Goal: Information Seeking & Learning: Learn about a topic

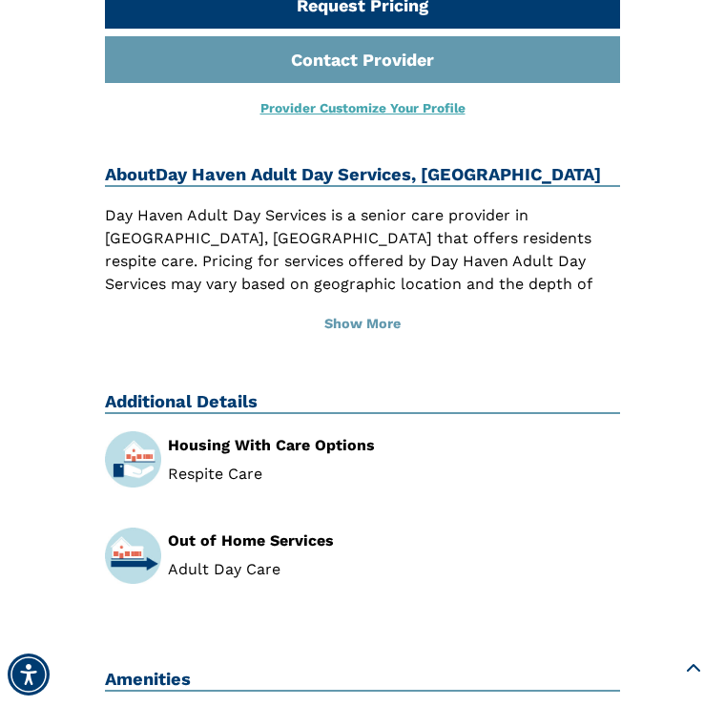
scroll to position [942, 0]
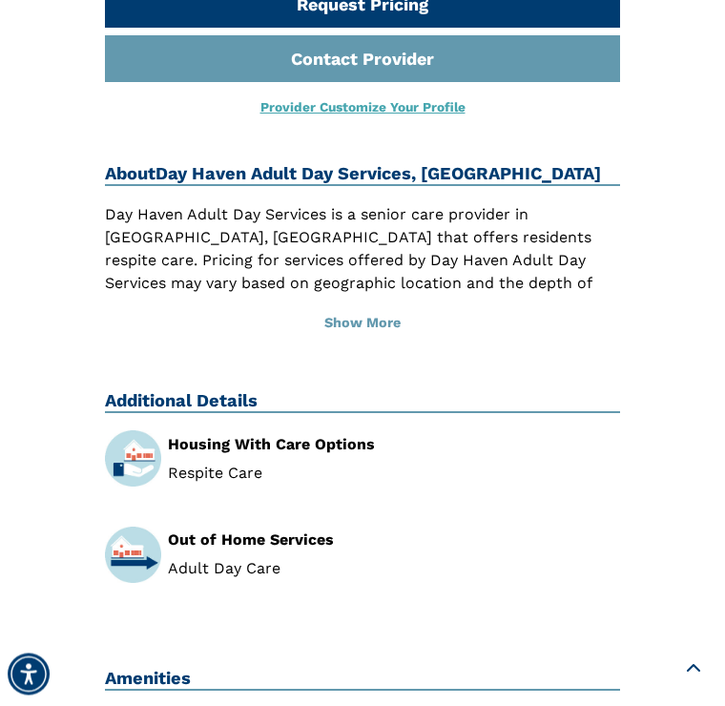
click at [367, 326] on button "Show More" at bounding box center [362, 324] width 515 height 42
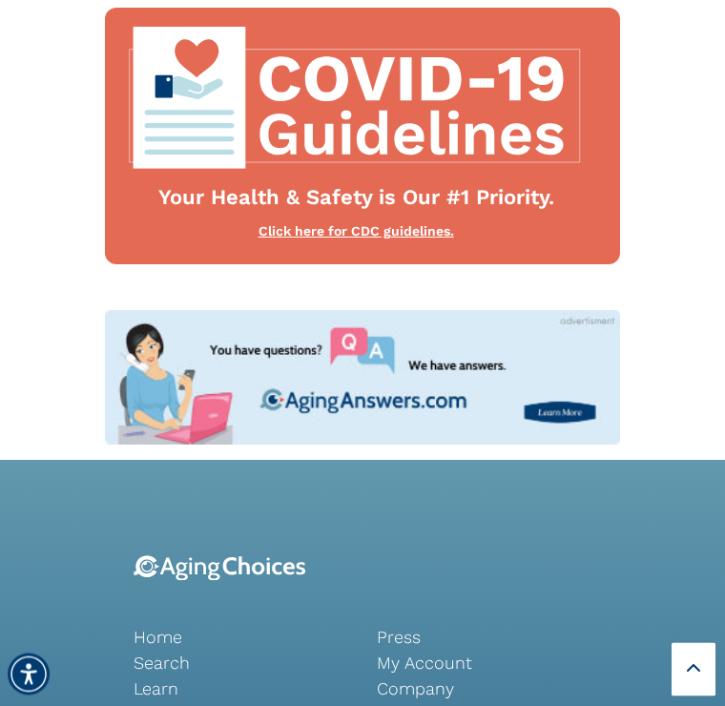
scroll to position [2252, 0]
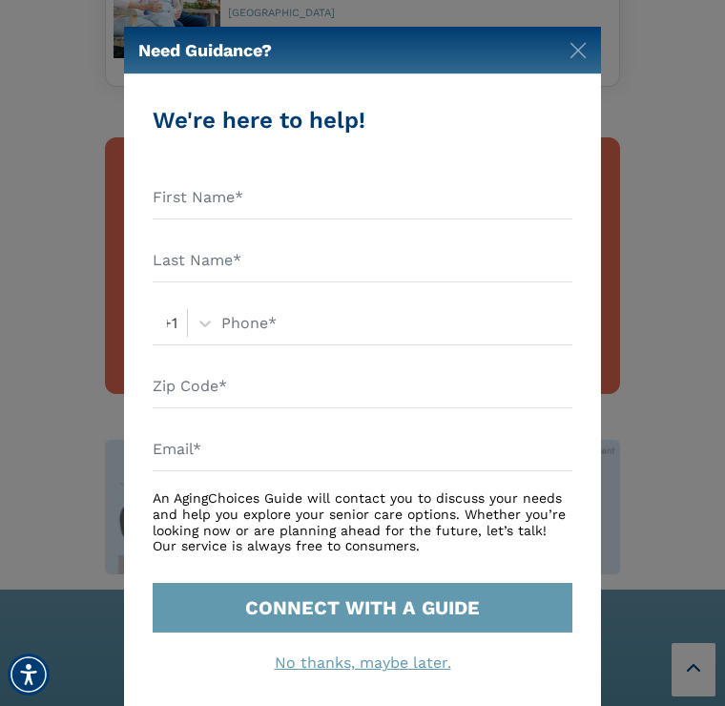
click at [579, 58] on img "Close" at bounding box center [577, 50] width 17 height 17
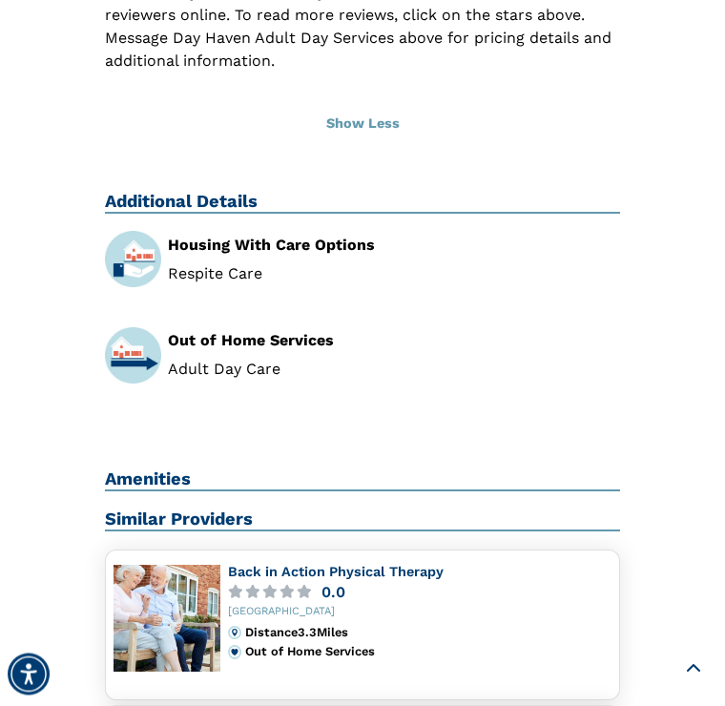
scroll to position [1313, 0]
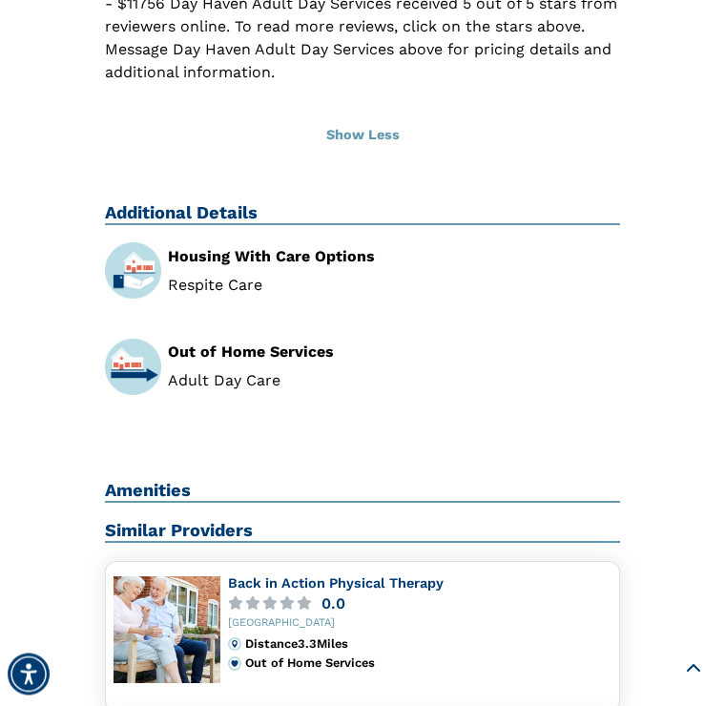
click at [216, 356] on div "Out of Home Services" at bounding box center [394, 352] width 452 height 15
click at [137, 365] on img at bounding box center [133, 368] width 56 height 56
click at [225, 374] on li "Adult Day Care" at bounding box center [394, 381] width 452 height 15
click at [250, 358] on div "Out of Home Services Adult Day Care" at bounding box center [394, 367] width 452 height 44
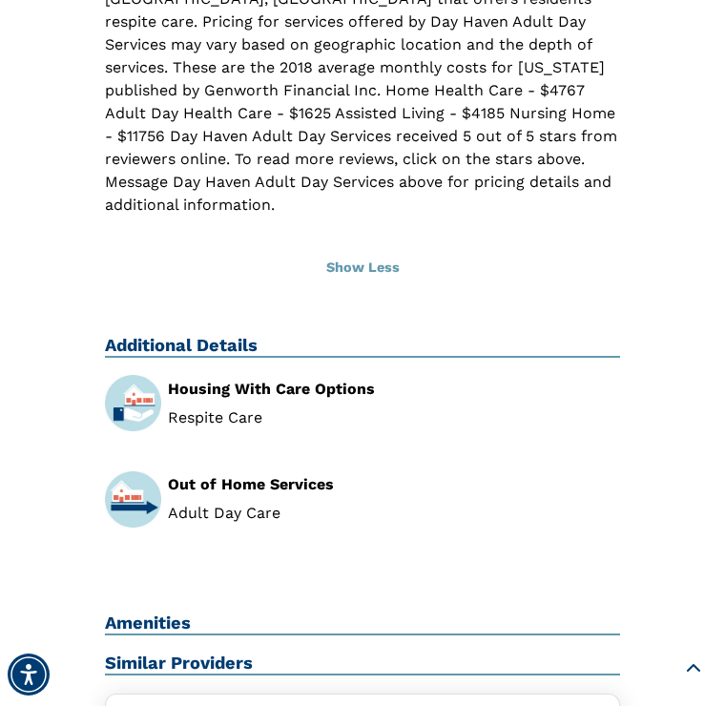
scroll to position [1175, 0]
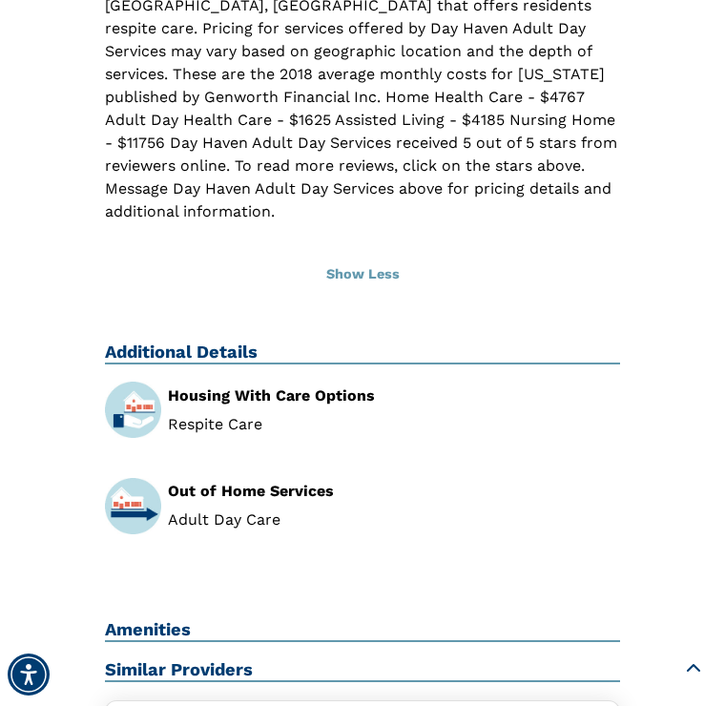
click at [297, 497] on div "Out of Home Services Adult Day Care" at bounding box center [394, 506] width 452 height 44
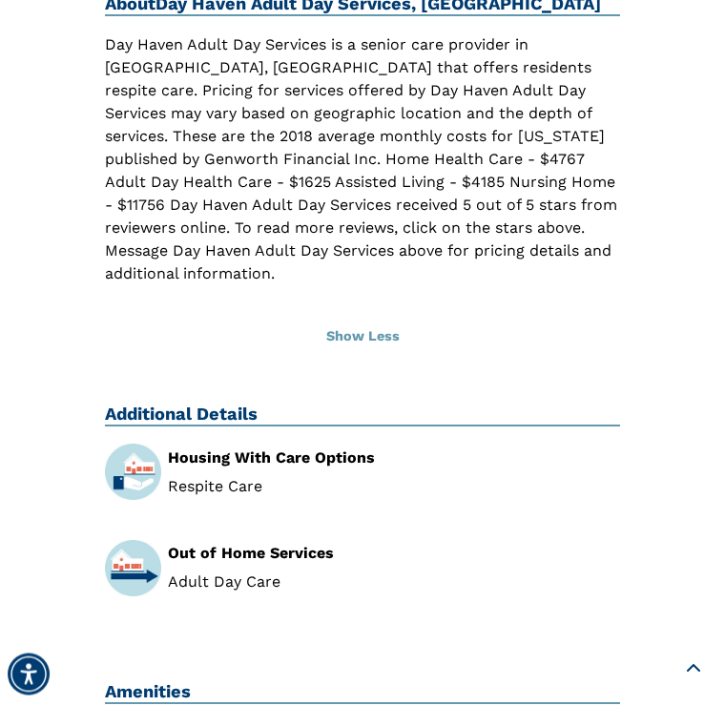
scroll to position [1099, 0]
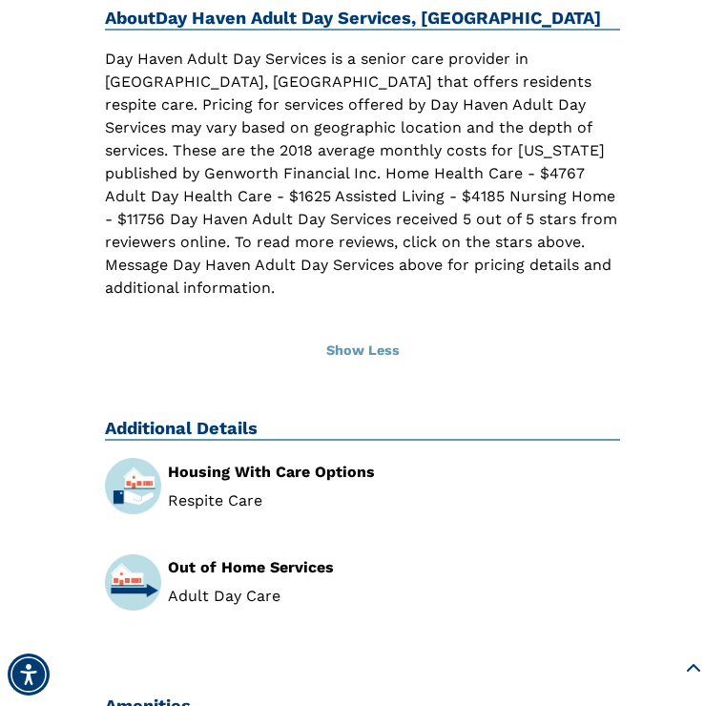
click at [382, 350] on button "Show Less" at bounding box center [362, 351] width 515 height 42
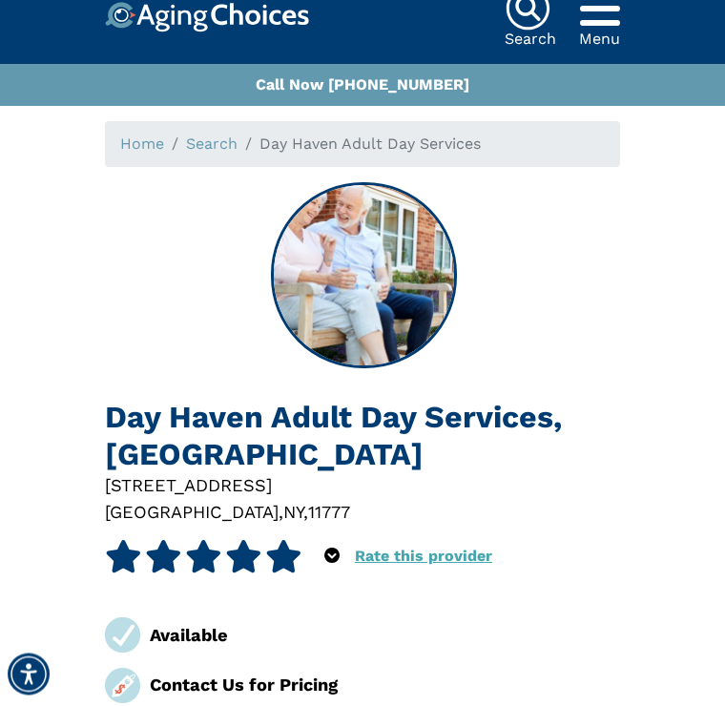
scroll to position [0, 0]
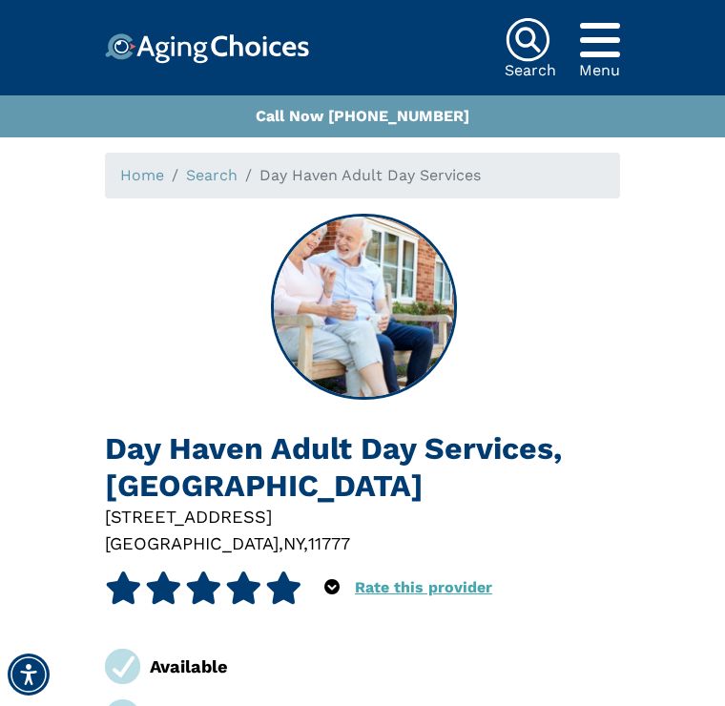
click at [529, 51] on img at bounding box center [528, 40] width 46 height 46
